Goal: Information Seeking & Learning: Learn about a topic

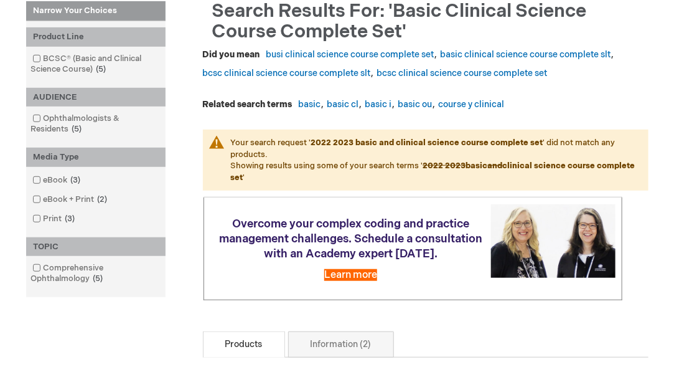
scroll to position [210, 0]
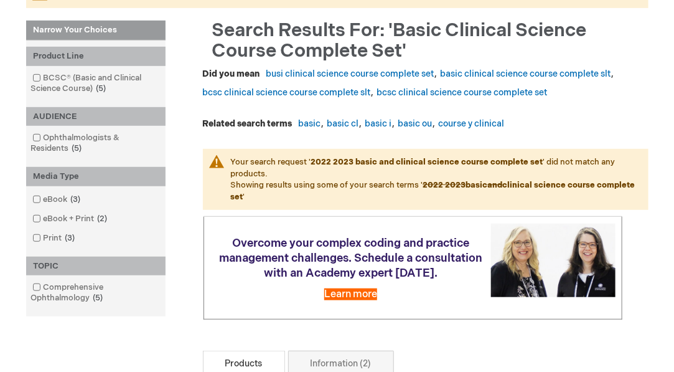
scroll to position [198, 0]
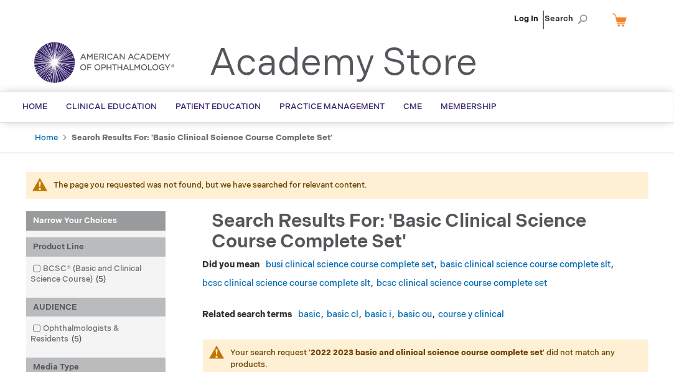
click at [408, 110] on span "CME" at bounding box center [413, 106] width 19 height 10
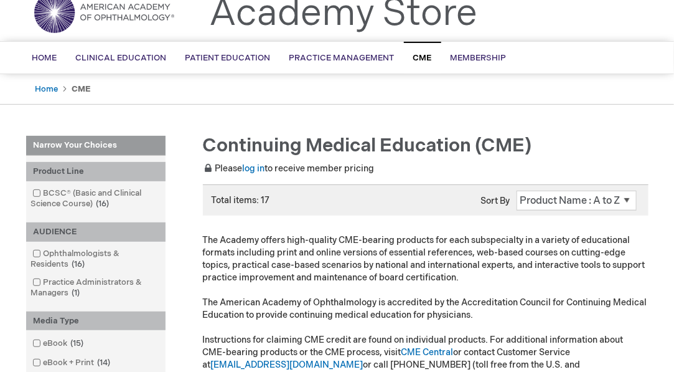
scroll to position [50, 0]
click at [257, 168] on link "log in" at bounding box center [254, 168] width 22 height 11
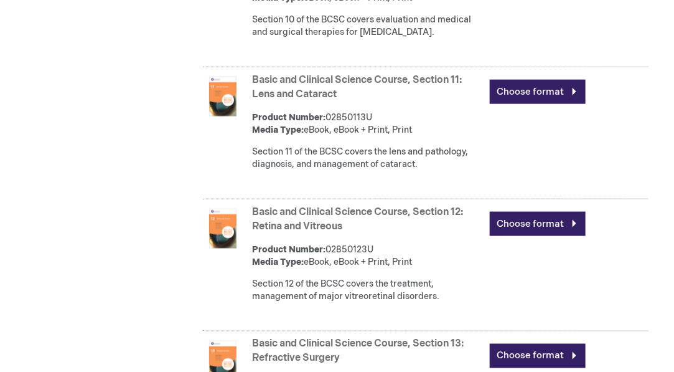
scroll to position [2063, 0]
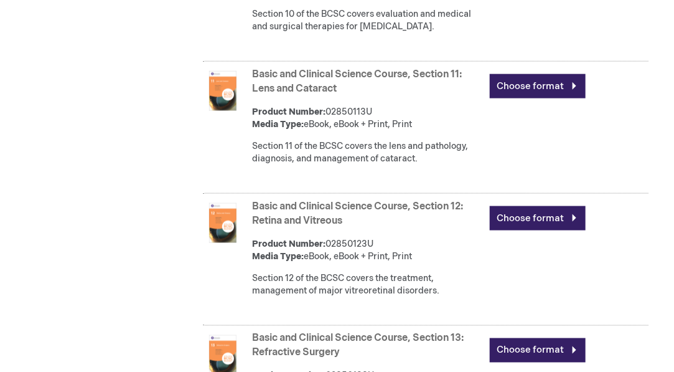
click at [546, 230] on link "Choose format" at bounding box center [538, 218] width 96 height 24
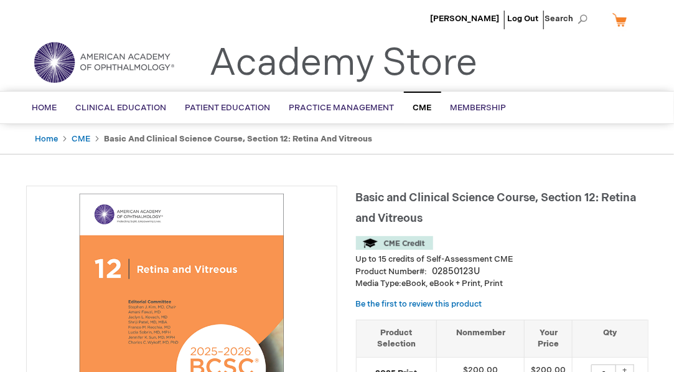
click at [355, 112] on link "Practice Management" at bounding box center [342, 108] width 124 height 31
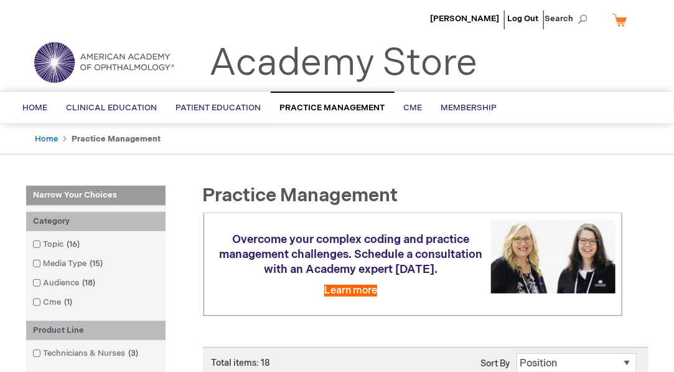
click at [31, 115] on link "Home" at bounding box center [36, 108] width 44 height 31
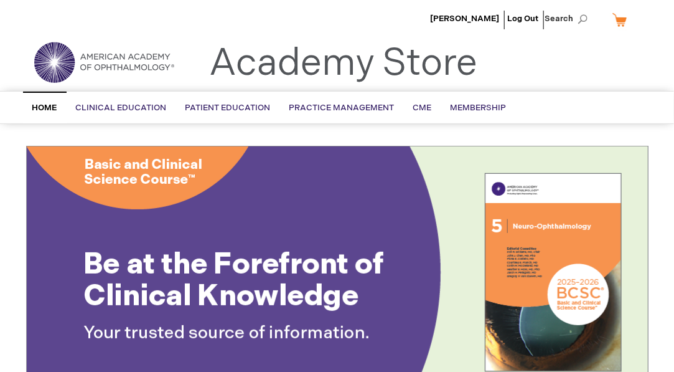
click at [132, 112] on link "Clinical Education" at bounding box center [122, 108] width 110 height 31
